Goal: Information Seeking & Learning: Find specific fact

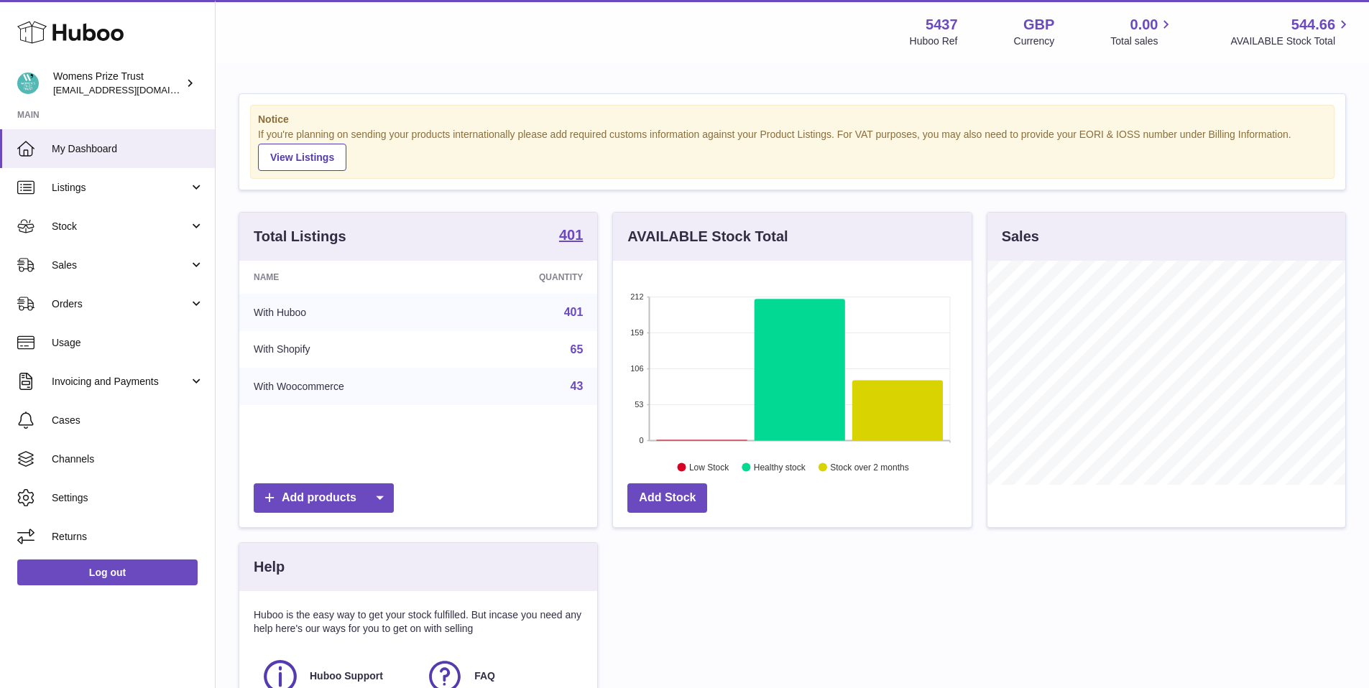
scroll to position [224, 359]
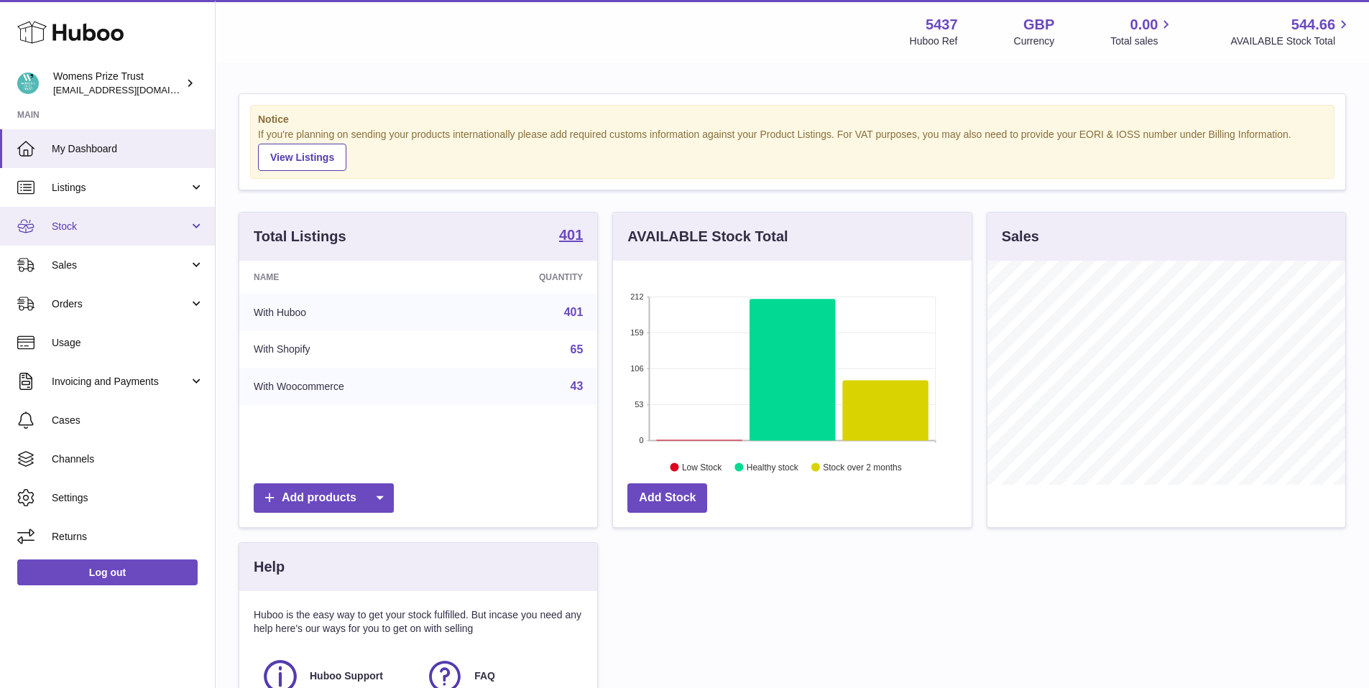
click at [89, 231] on span "Stock" at bounding box center [120, 227] width 137 height 14
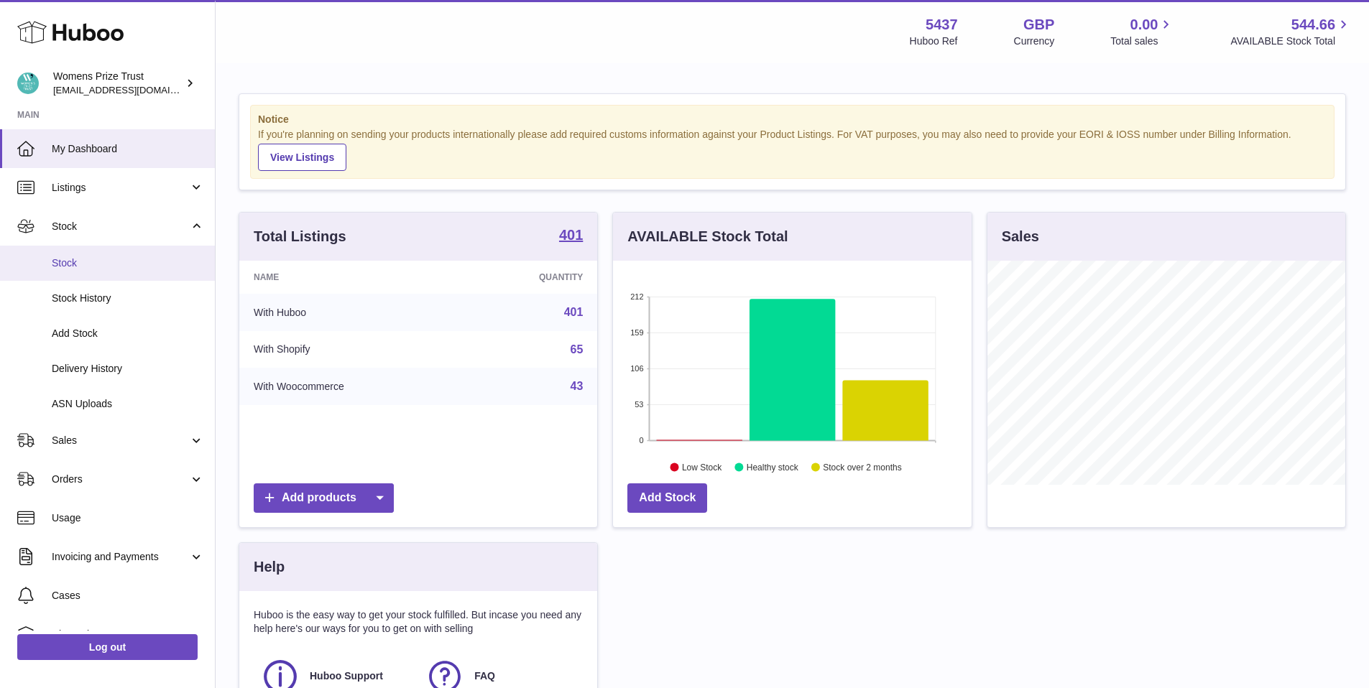
click at [95, 277] on link "Stock" at bounding box center [107, 263] width 215 height 35
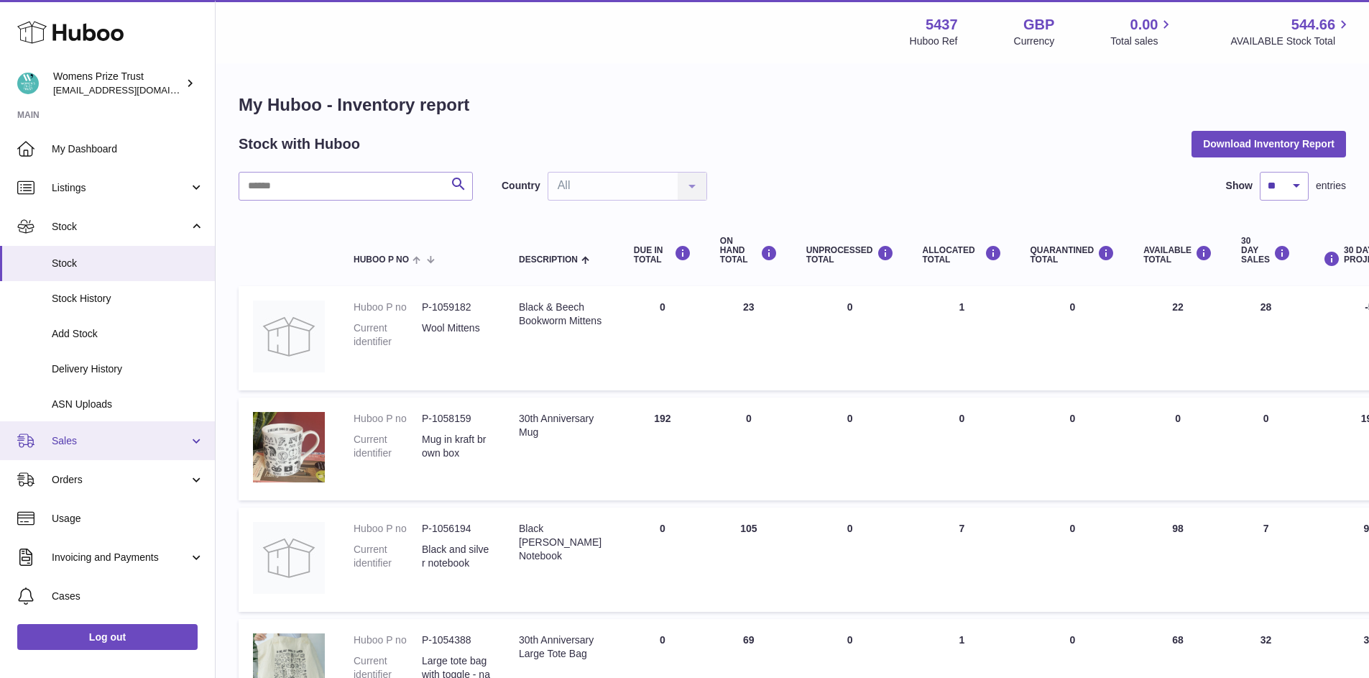
click at [91, 448] on link "Sales" at bounding box center [107, 440] width 215 height 39
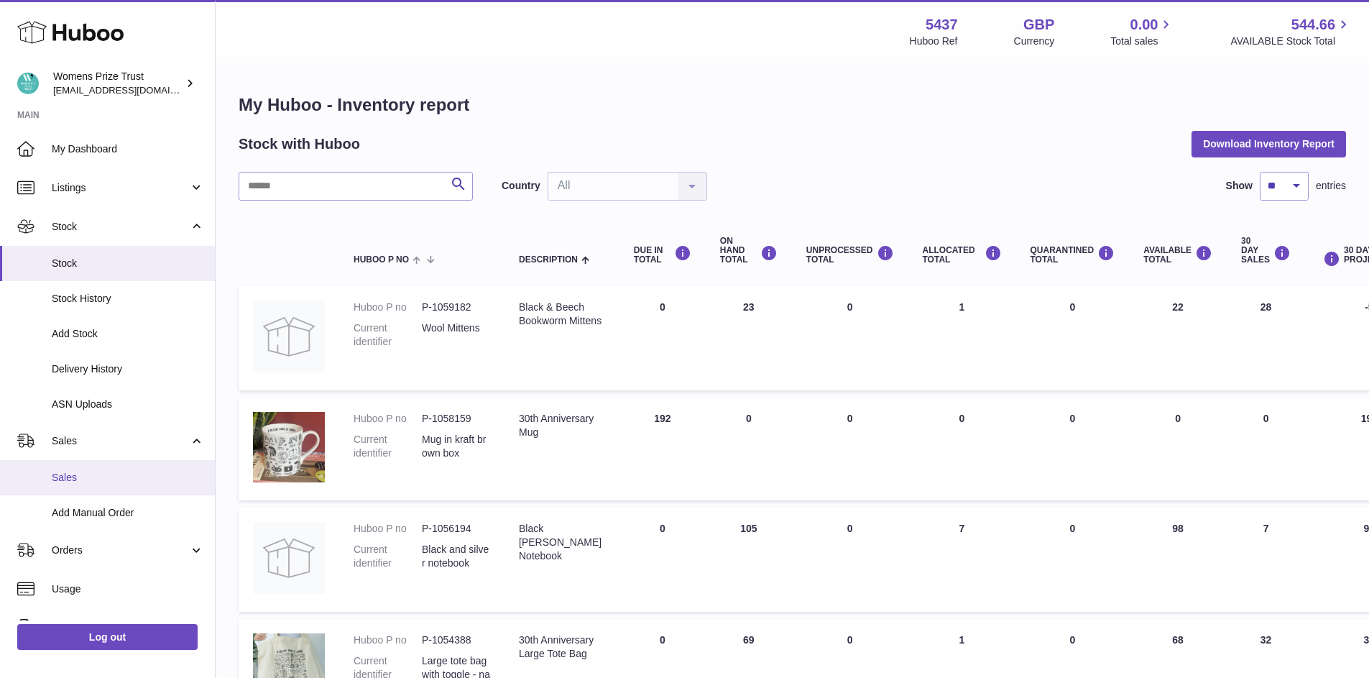
click at [90, 481] on span "Sales" at bounding box center [128, 478] width 152 height 14
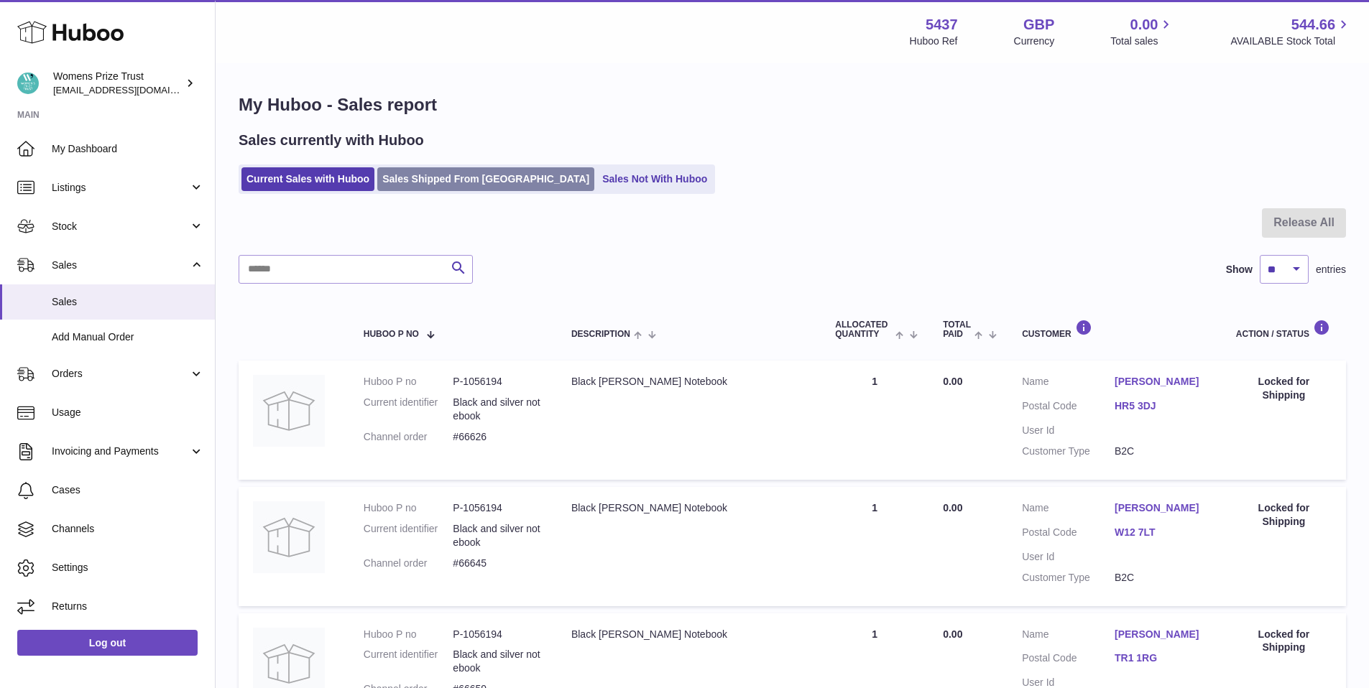
click at [469, 178] on link "Sales Shipped From Huboo" at bounding box center [485, 179] width 217 height 24
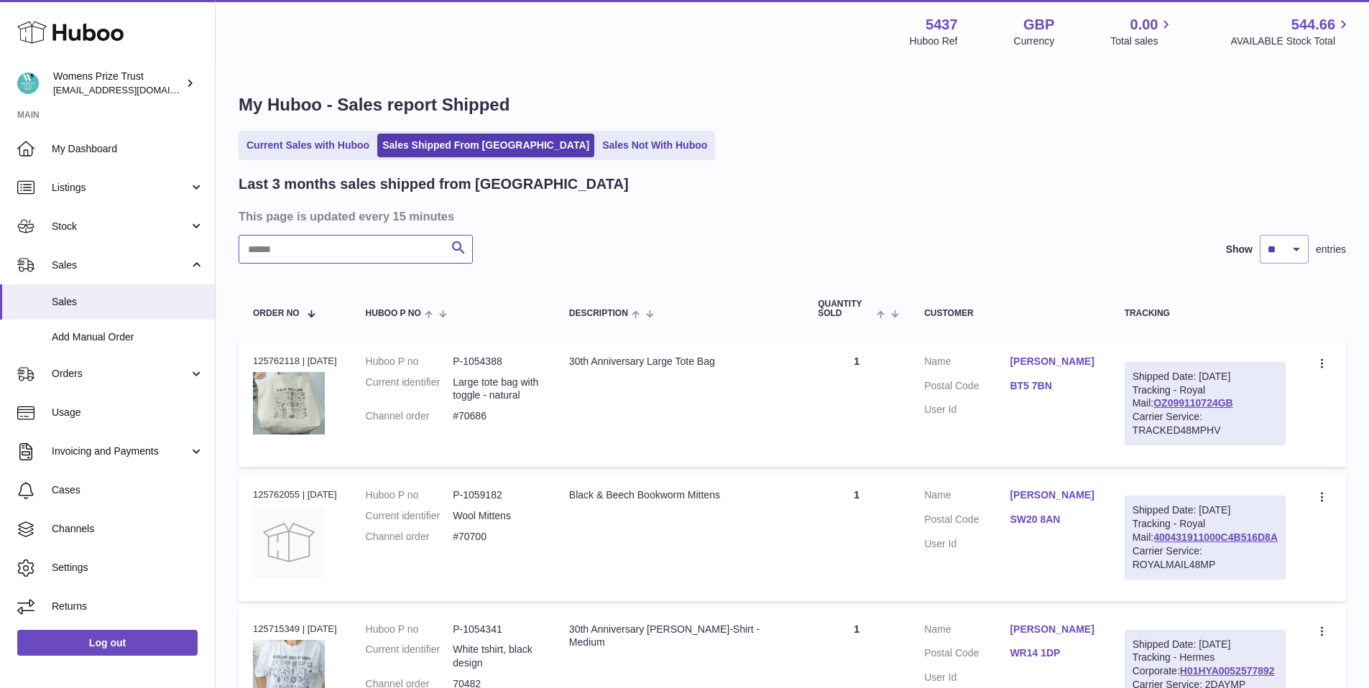
click at [358, 259] on input "text" at bounding box center [356, 249] width 234 height 29
type input "******"
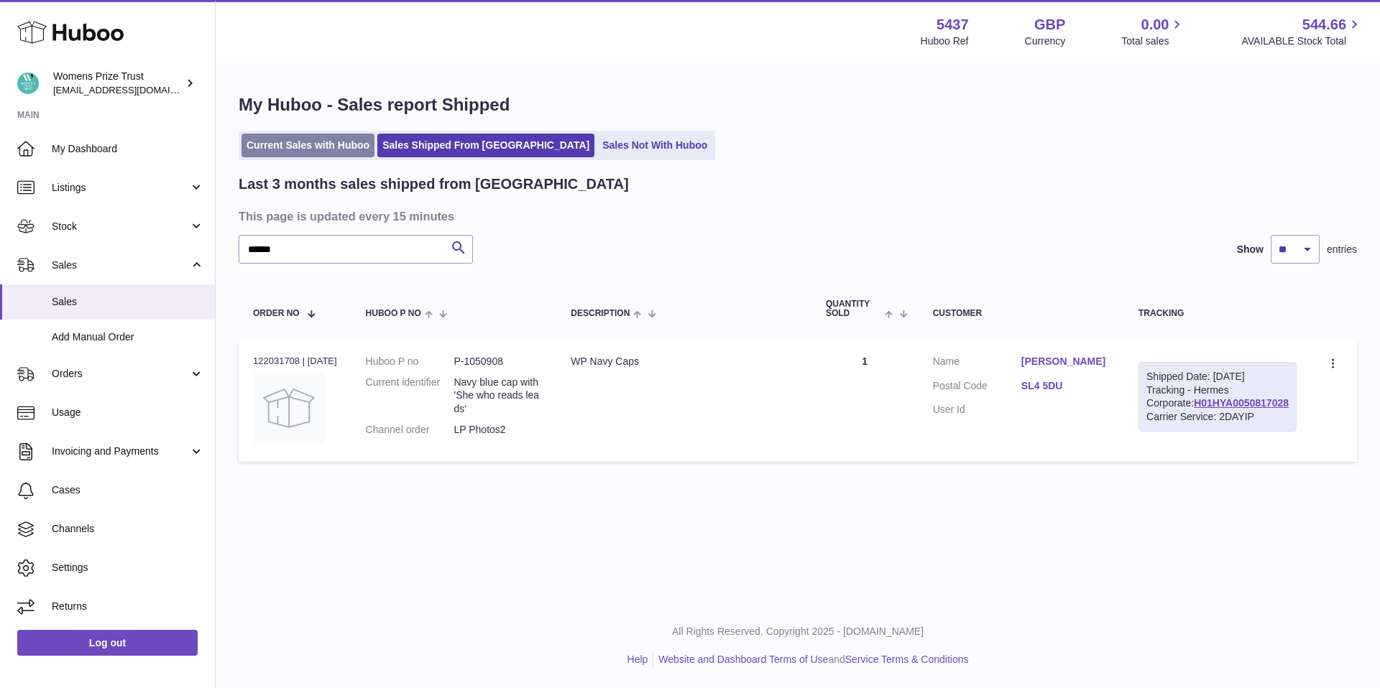
click at [316, 147] on link "Current Sales with Huboo" at bounding box center [307, 146] width 133 height 24
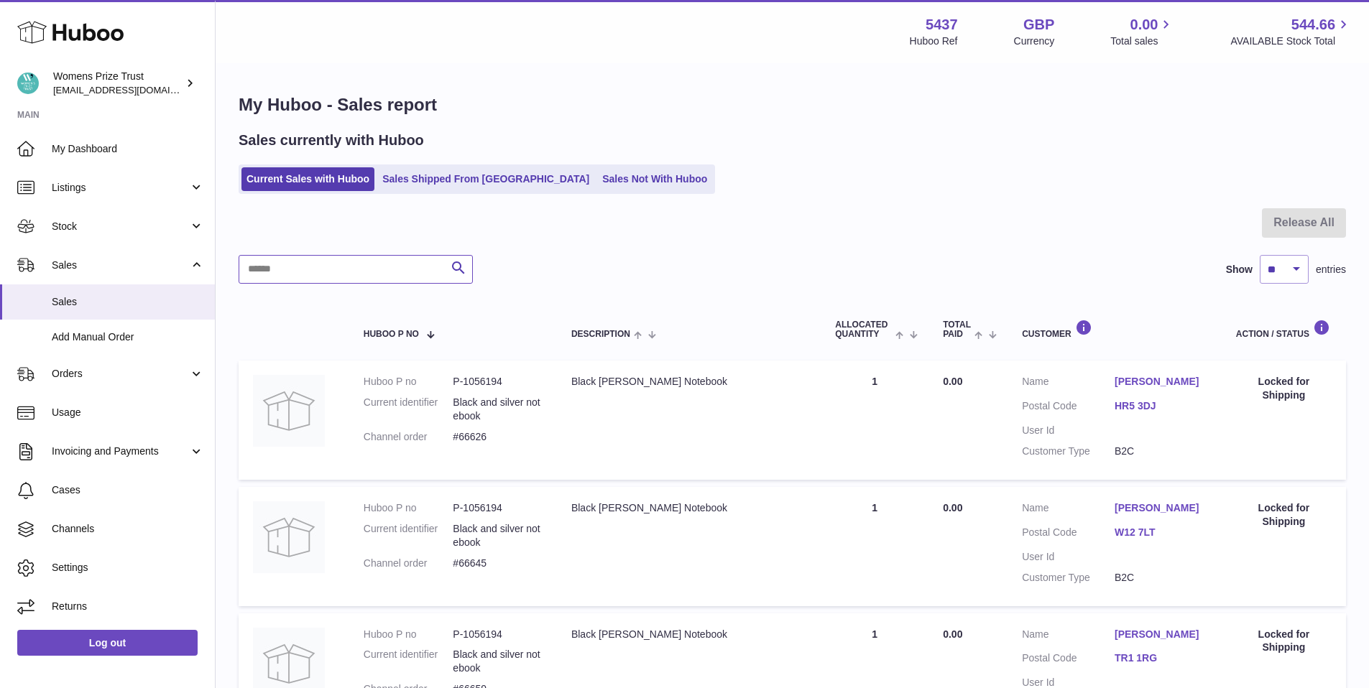
click at [305, 270] on input "text" at bounding box center [356, 269] width 234 height 29
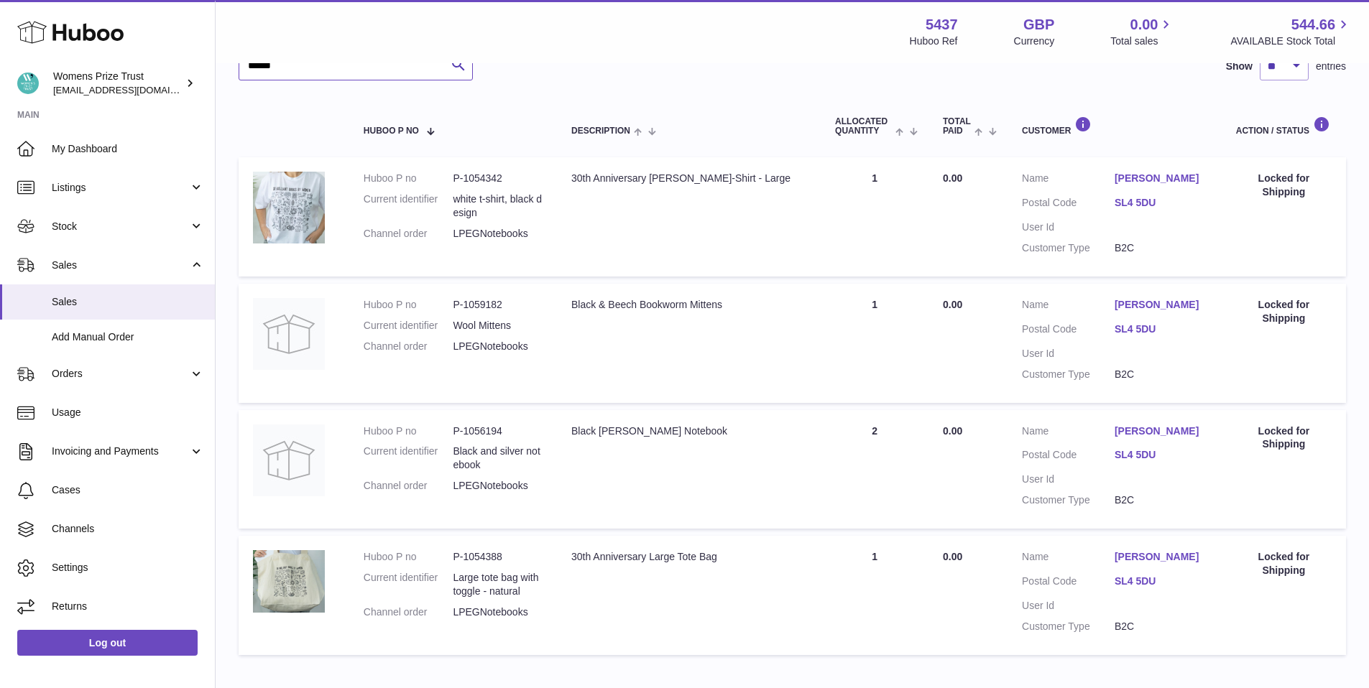
scroll to position [189, 0]
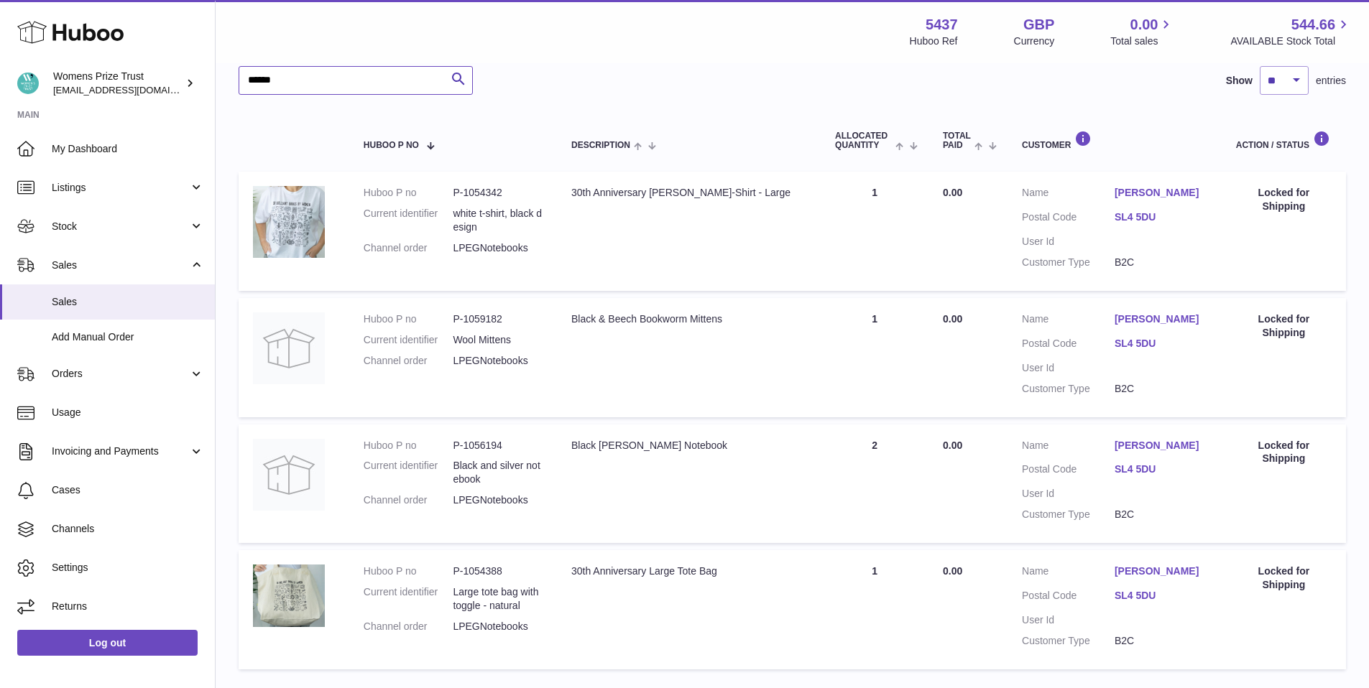
type input "******"
click at [1300, 448] on div "Locked for Shipping" at bounding box center [1284, 452] width 96 height 27
drag, startPoint x: 1299, startPoint y: 448, endPoint x: 1194, endPoint y: 448, distance: 104.2
click at [1296, 448] on div "Locked for Shipping" at bounding box center [1284, 452] width 96 height 27
click at [1025, 446] on dt "Customer Name" at bounding box center [1068, 447] width 93 height 17
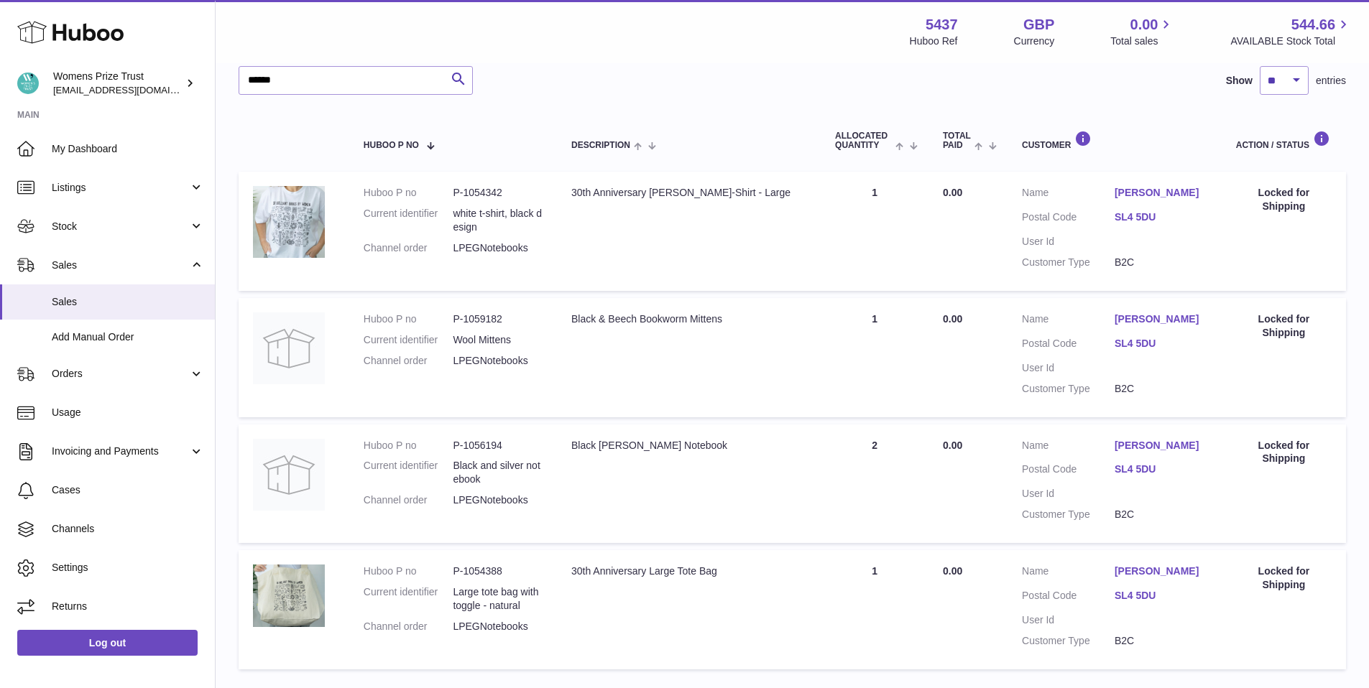
click at [483, 464] on dd "Black and silver notebook" at bounding box center [498, 472] width 90 height 27
click at [484, 464] on dd "Black and silver notebook" at bounding box center [498, 472] width 90 height 27
drag, startPoint x: 1257, startPoint y: 190, endPoint x: 1280, endPoint y: 191, distance: 23.0
click at [1258, 190] on div "Locked for Shipping" at bounding box center [1284, 199] width 96 height 27
click at [1280, 191] on div "Locked for Shipping" at bounding box center [1284, 199] width 96 height 27
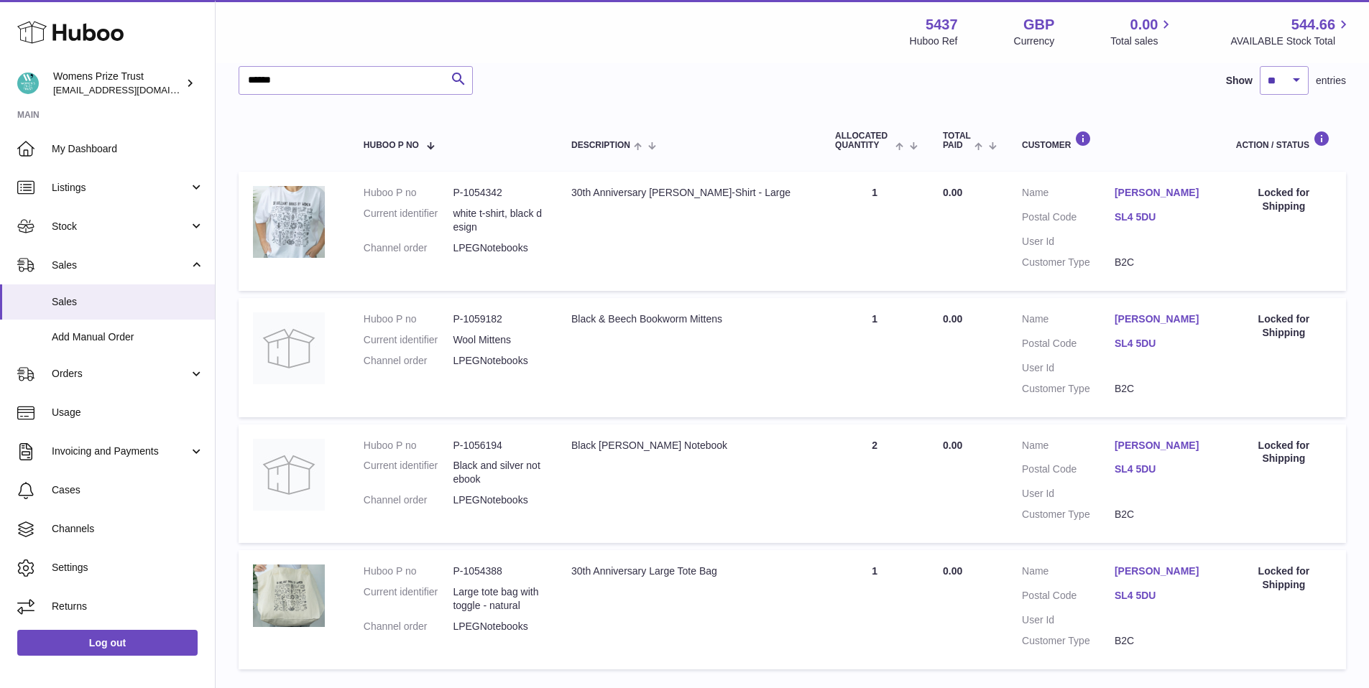
click at [1158, 190] on link "[PERSON_NAME]" at bounding box center [1161, 193] width 93 height 14
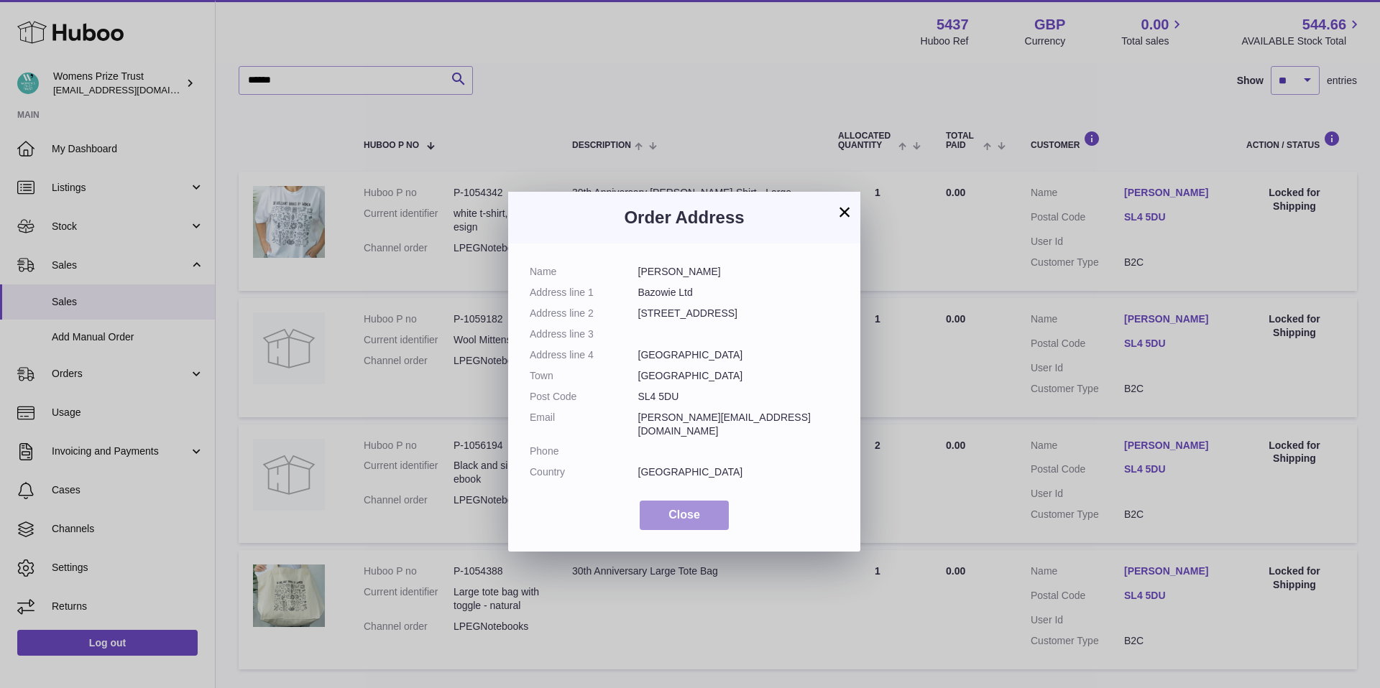
drag, startPoint x: 698, startPoint y: 504, endPoint x: 926, endPoint y: 419, distance: 244.0
click at [701, 504] on button "Close" at bounding box center [684, 515] width 89 height 29
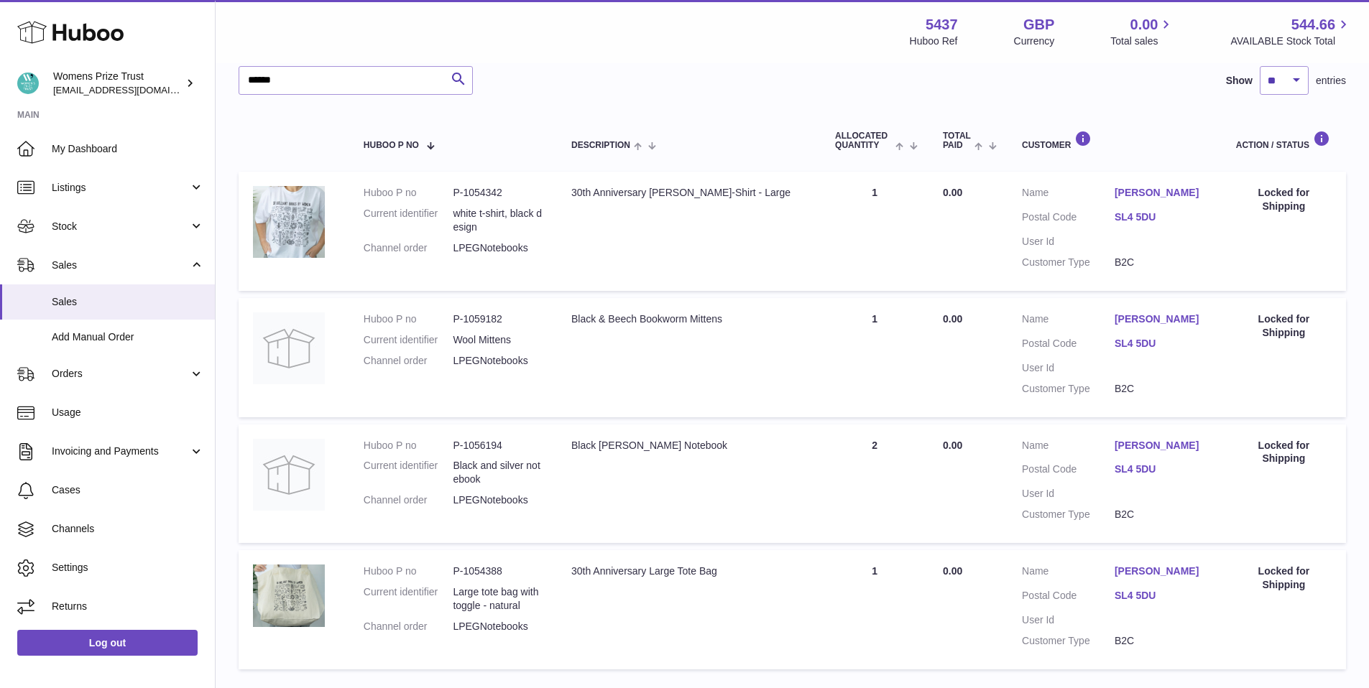
click at [1131, 263] on dd "B2C" at bounding box center [1161, 263] width 93 height 14
drag, startPoint x: 1131, startPoint y: 263, endPoint x: 1101, endPoint y: 265, distance: 30.3
click at [1105, 264] on dl "Customer Name [PERSON_NAME] Postal Code SL4 5DU User Id Customer Type B2C" at bounding box center [1114, 231] width 185 height 91
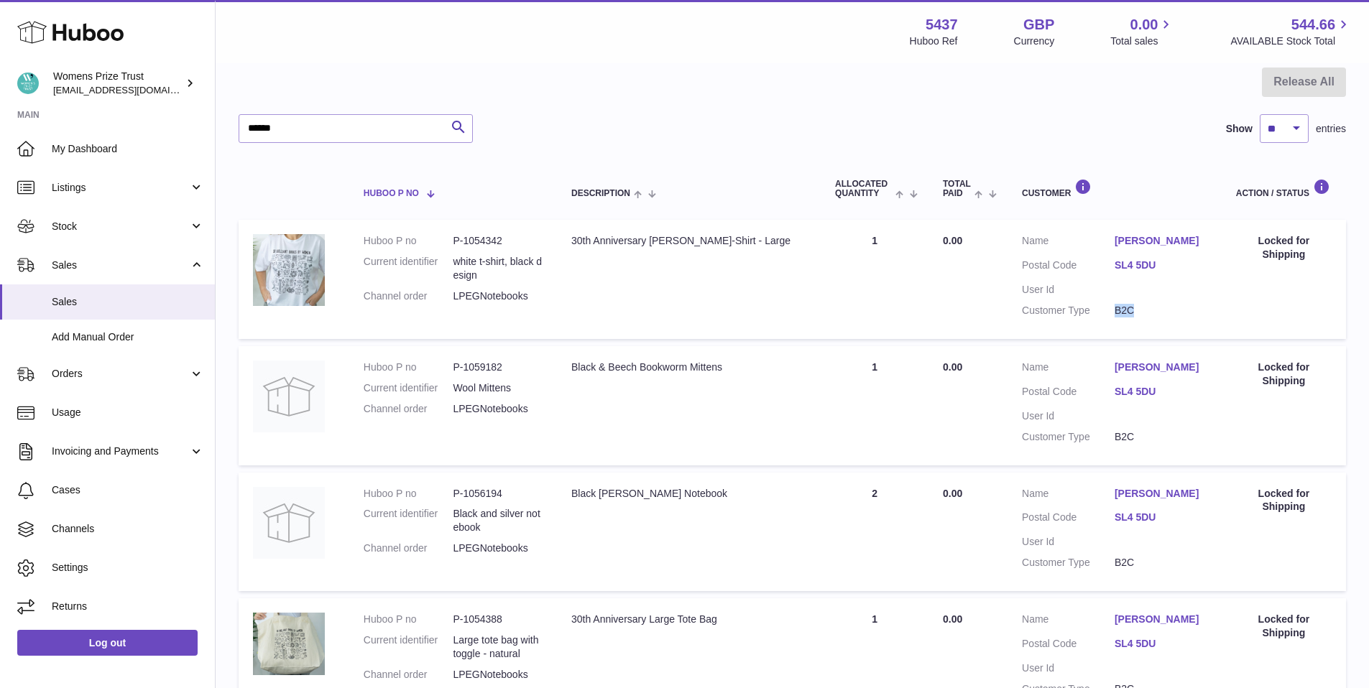
scroll to position [213, 0]
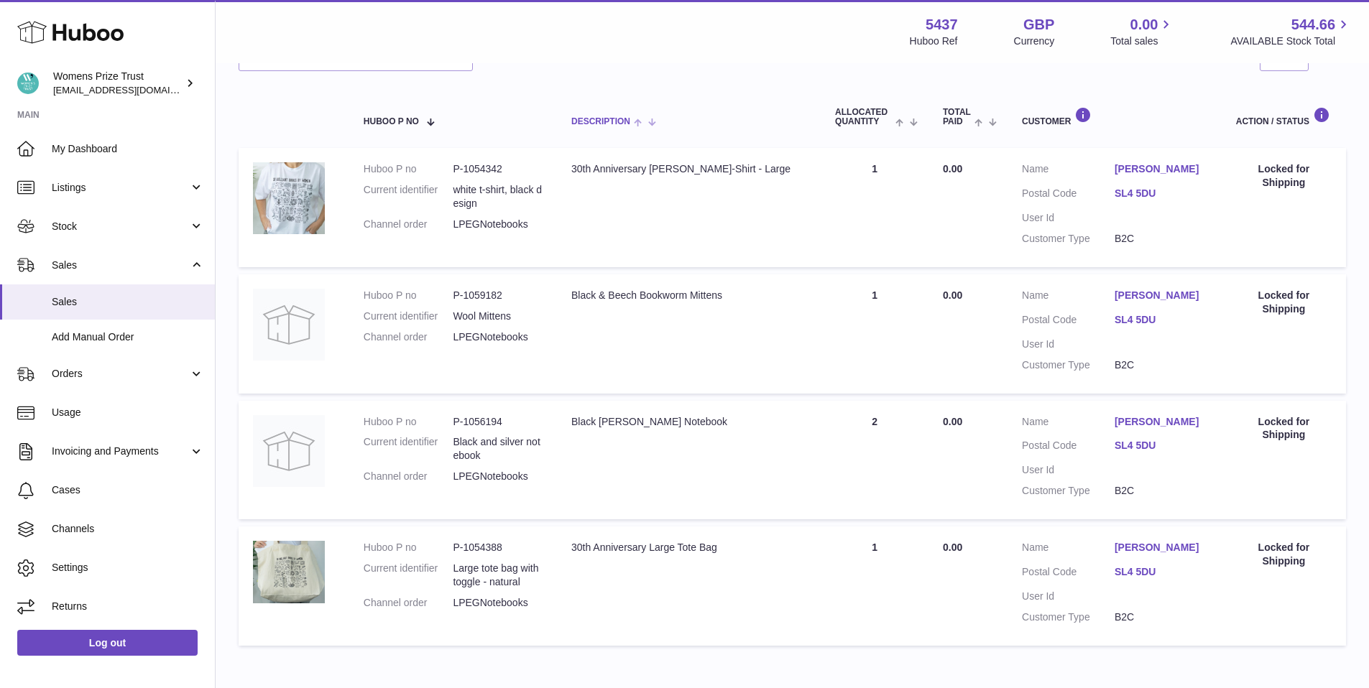
click at [771, 139] on th "Description" at bounding box center [689, 117] width 264 height 48
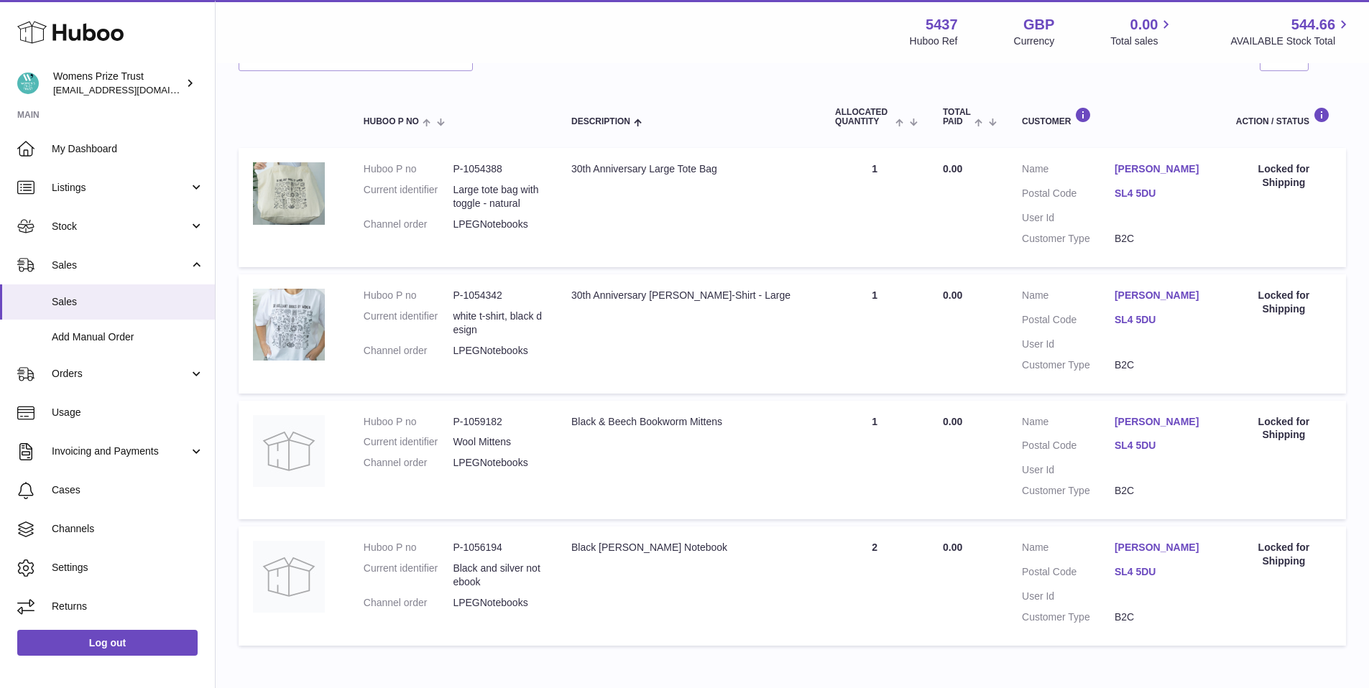
drag, startPoint x: 544, startPoint y: 226, endPoint x: 359, endPoint y: 219, distance: 185.5
click at [359, 219] on td "Huboo P no P-1054388 Current identifier Large tote bag with toggle - natural Ch…" at bounding box center [453, 207] width 208 height 119
copy dl "Channel order LPEGNotebooks"
click at [80, 485] on span "Cases" at bounding box center [128, 491] width 152 height 14
